Goal: Information Seeking & Learning: Learn about a topic

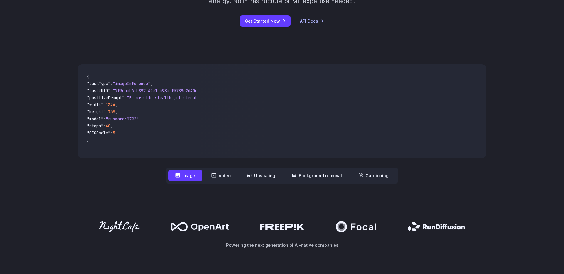
scroll to position [134, 0]
click at [213, 177] on icon at bounding box center [213, 175] width 5 height 5
click at [231, 173] on button "Video" at bounding box center [220, 175] width 33 height 11
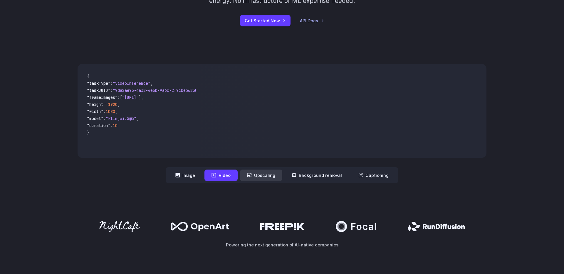
click at [264, 176] on button "Upscaling" at bounding box center [261, 175] width 42 height 11
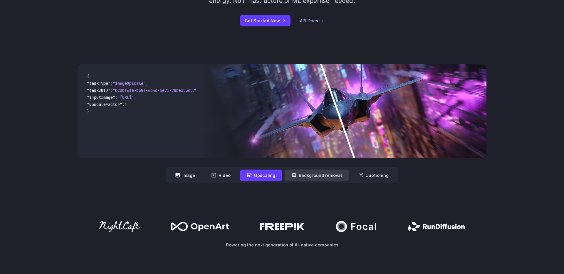
click at [300, 173] on button "Background removal" at bounding box center [317, 175] width 64 height 11
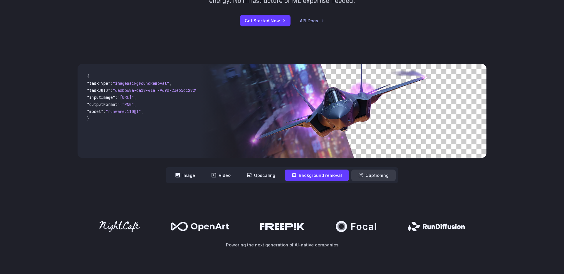
click at [384, 173] on button "Captioning" at bounding box center [373, 175] width 44 height 11
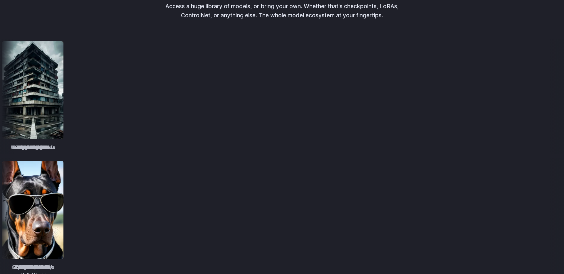
scroll to position [719, 0]
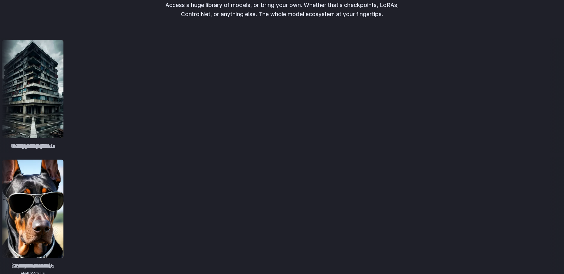
click at [63, 114] on img at bounding box center [32, 89] width 61 height 98
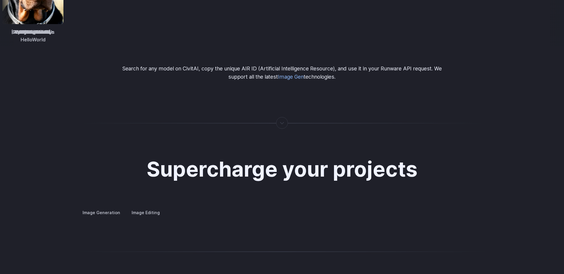
scroll to position [1066, 0]
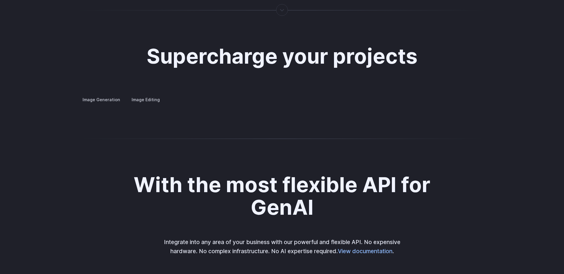
click at [0, 0] on summary "Concept design" at bounding box center [0, 0] width 0 height 0
click at [0, 0] on summary "Creative styling" at bounding box center [0, 0] width 0 height 0
click at [0, 0] on summary "Architecture" at bounding box center [0, 0] width 0 height 0
click at [0, 0] on summary "Product design" at bounding box center [0, 0] width 0 height 0
click at [0, 0] on summary "Personalized assets" at bounding box center [0, 0] width 0 height 0
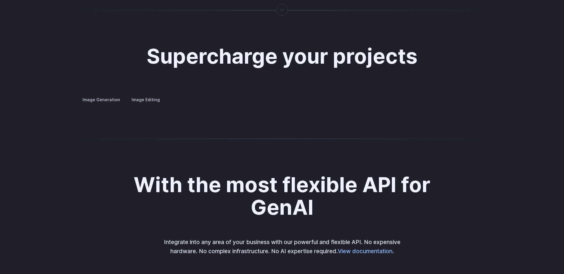
click at [0, 0] on summary "Personalized assets" at bounding box center [0, 0] width 0 height 0
click at [0, 0] on summary "Product design" at bounding box center [0, 0] width 0 height 0
click at [0, 0] on button "Go to 3 of 4" at bounding box center [0, 0] width 0 height 0
click at [0, 0] on button "Go to 4 of 4" at bounding box center [0, 0] width 0 height 0
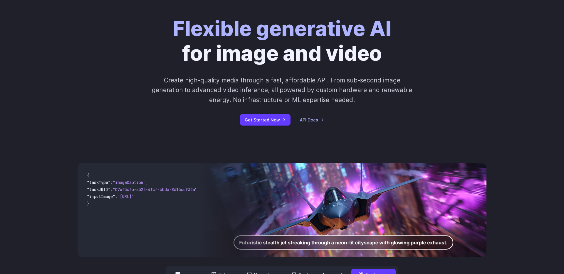
scroll to position [0, 0]
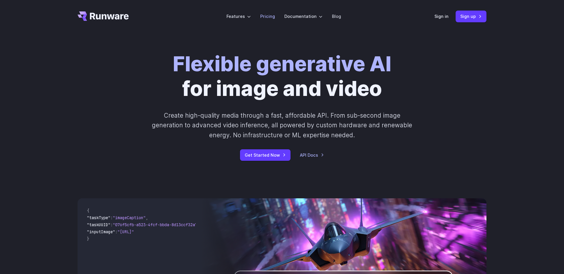
click at [274, 15] on link "Pricing" at bounding box center [267, 16] width 15 height 7
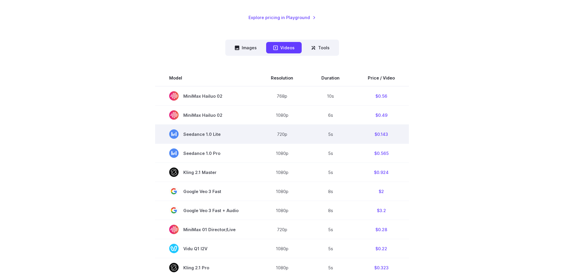
scroll to position [115, 0]
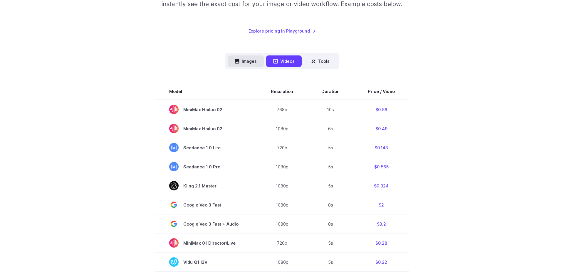
click at [255, 62] on button "Images" at bounding box center [246, 60] width 36 height 11
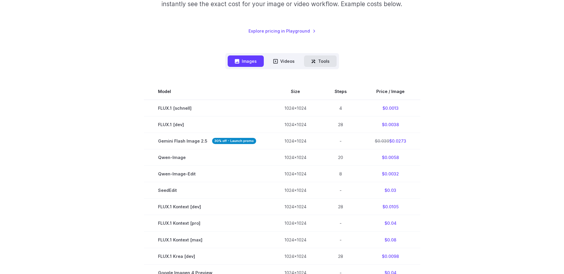
click at [316, 64] on button "Tools" at bounding box center [320, 60] width 33 height 11
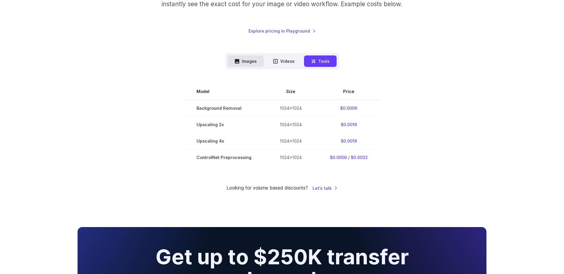
click at [253, 63] on button "Images" at bounding box center [246, 60] width 36 height 11
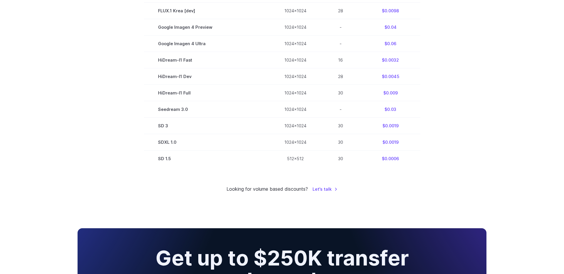
scroll to position [400, 0]
